Goal: Task Accomplishment & Management: Manage account settings

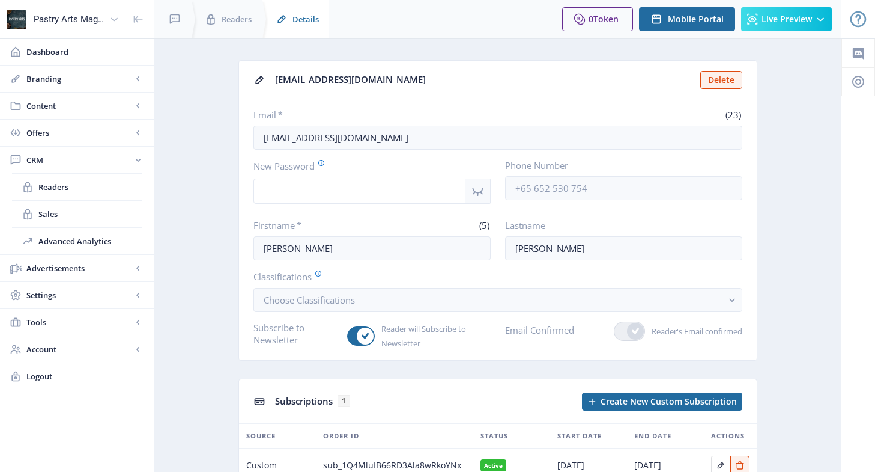
click at [285, 17] on icon at bounding box center [282, 19] width 8 height 8
click at [228, 17] on span "Readers" at bounding box center [237, 19] width 30 height 12
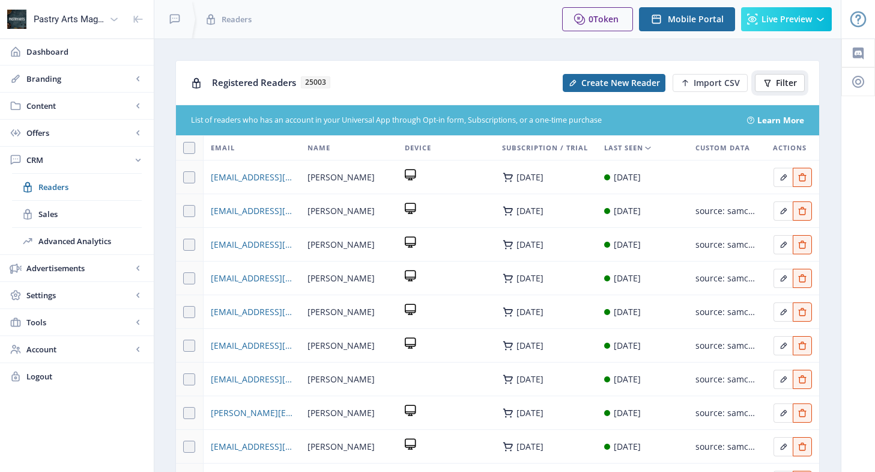
click at [777, 82] on span "Filter" at bounding box center [786, 83] width 21 height 10
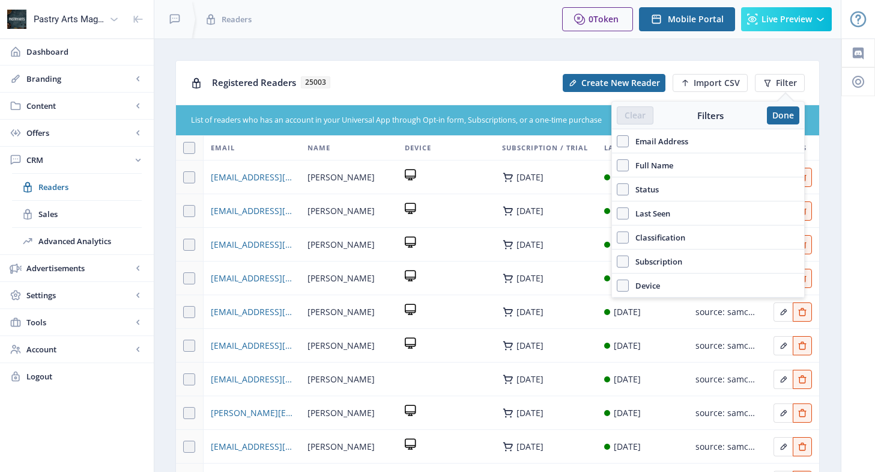
click at [675, 144] on span "Email Address" at bounding box center [658, 141] width 59 height 14
click at [618, 141] on input "Email Address" at bounding box center [617, 141] width 1 height 1
checkbox input "true"
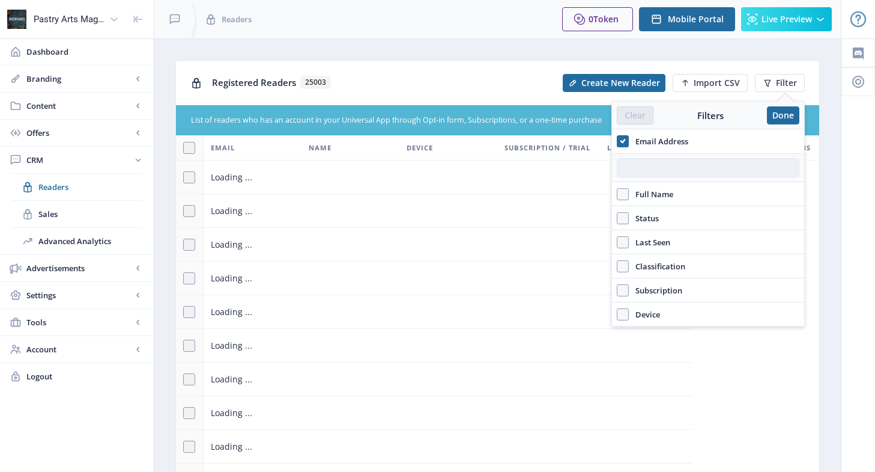
click at [660, 168] on input "text" at bounding box center [708, 167] width 183 height 19
paste input "[PERSON_NAME][EMAIL_ADDRESS][DOMAIN_NAME]"
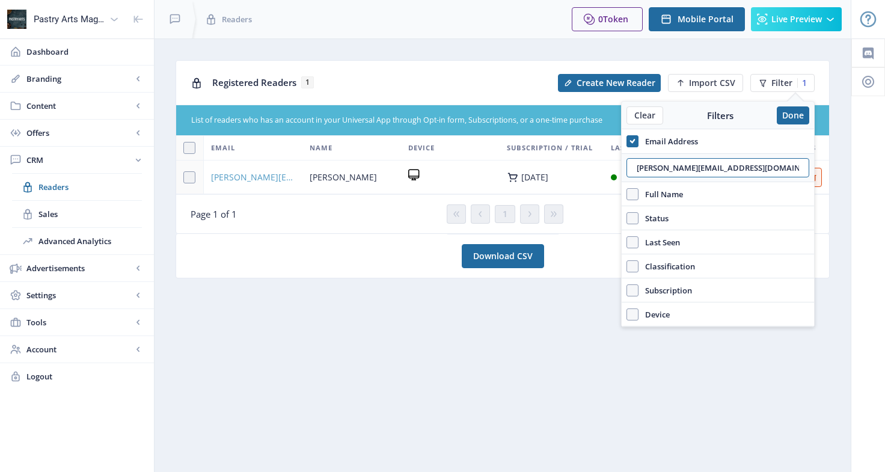
type input "[PERSON_NAME][EMAIL_ADDRESS][DOMAIN_NAME]"
click at [263, 182] on span "[PERSON_NAME][EMAIL_ADDRESS][DOMAIN_NAME]" at bounding box center [253, 177] width 84 height 14
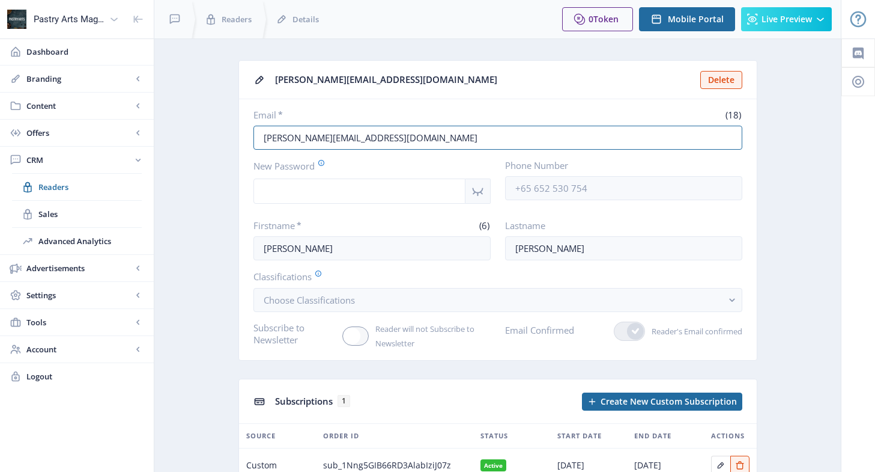
drag, startPoint x: 354, startPoint y: 136, endPoint x: 240, endPoint y: 135, distance: 113.6
click at [240, 135] on nb-card-body "Email * (18) [PERSON_NAME][EMAIL_ADDRESS][DOMAIN_NAME] New Password Phone Numbe…" at bounding box center [498, 229] width 518 height 261
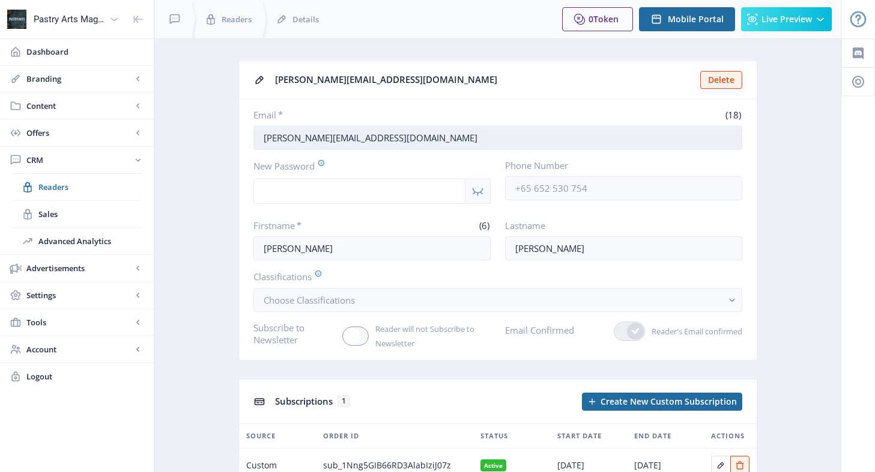
paste input "[DOMAIN_NAME]"
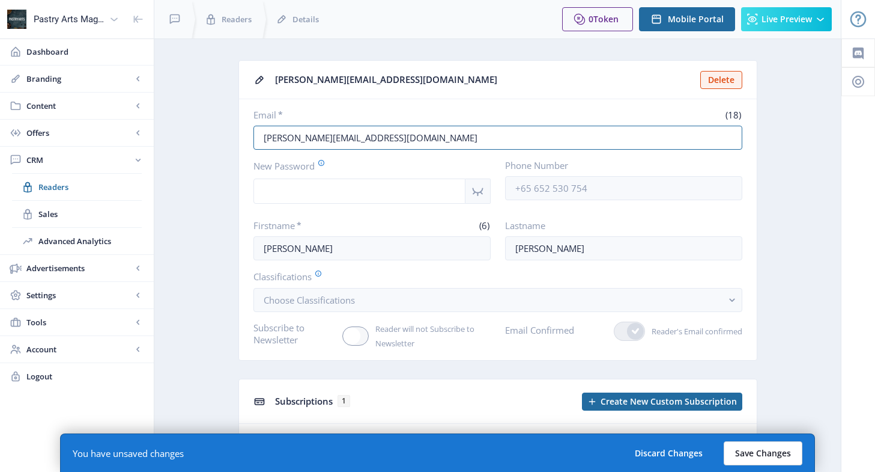
type input "[PERSON_NAME][EMAIL_ADDRESS][DOMAIN_NAME]"
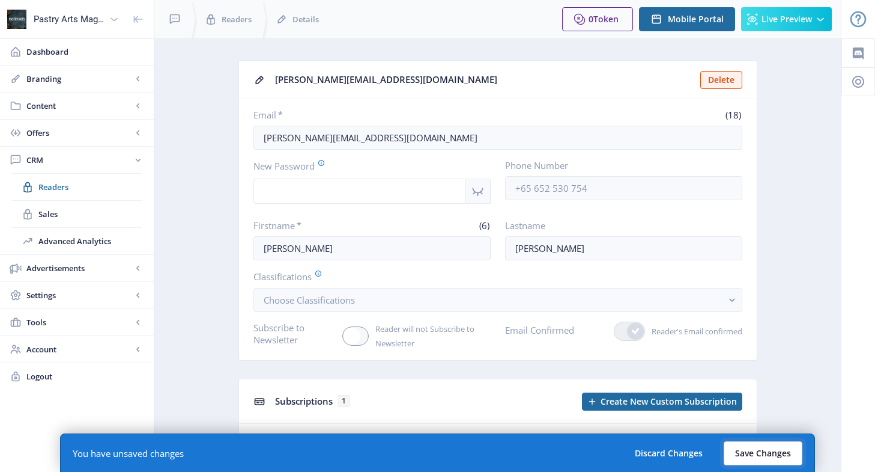
click at [766, 452] on button "Save Changes" at bounding box center [763, 453] width 79 height 24
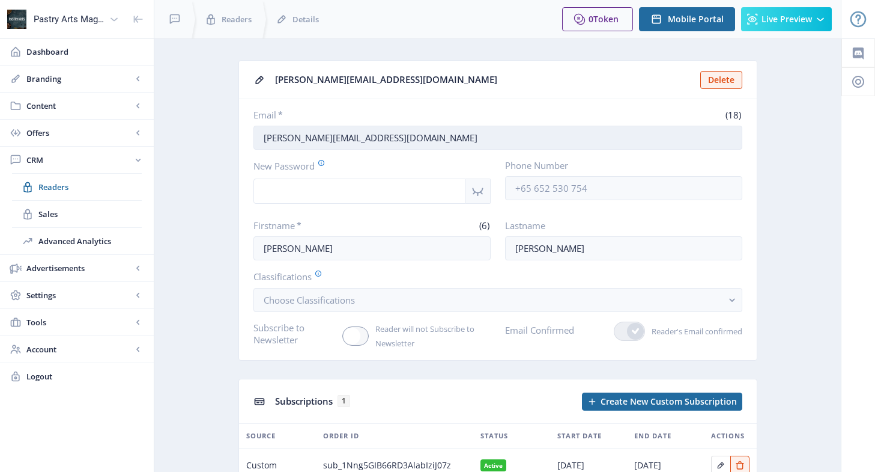
drag, startPoint x: 350, startPoint y: 134, endPoint x: 255, endPoint y: 134, distance: 94.3
click at [255, 134] on input "[PERSON_NAME][EMAIL_ADDRESS][DOMAIN_NAME]" at bounding box center [498, 138] width 489 height 24
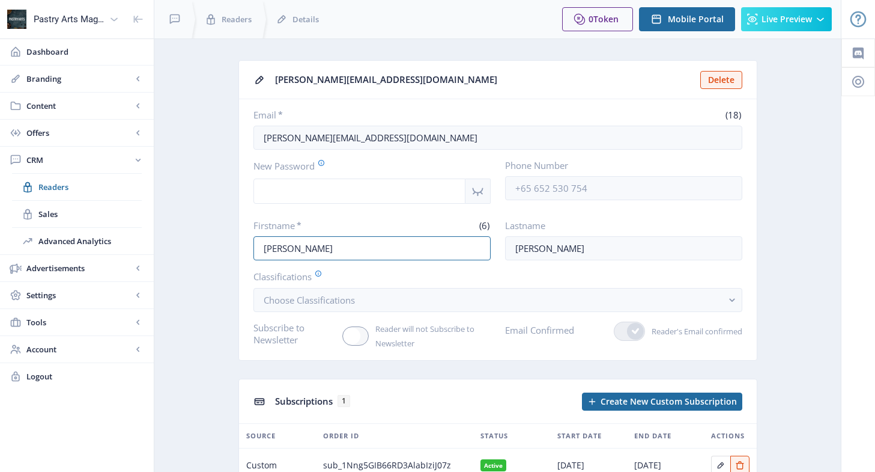
drag, startPoint x: 299, startPoint y: 249, endPoint x: 239, endPoint y: 249, distance: 59.5
click at [239, 249] on nb-card-body "Email * (18) [PERSON_NAME][EMAIL_ADDRESS][DOMAIN_NAME] New Password Phone Numbe…" at bounding box center [498, 229] width 518 height 261
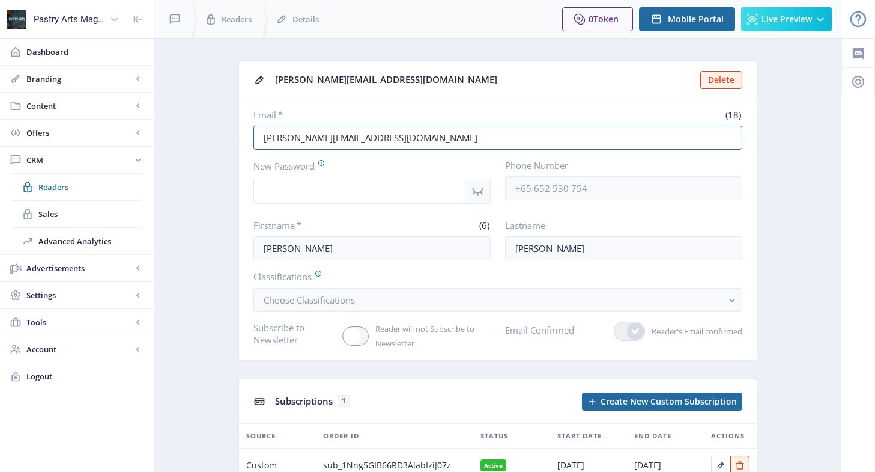
drag, startPoint x: 361, startPoint y: 144, endPoint x: 239, endPoint y: 147, distance: 121.4
click at [239, 147] on nb-card-body "Email * (18) [PERSON_NAME][EMAIL_ADDRESS][DOMAIN_NAME] New Password Phone Numbe…" at bounding box center [498, 229] width 518 height 261
